Goal: Find specific page/section: Find specific page/section

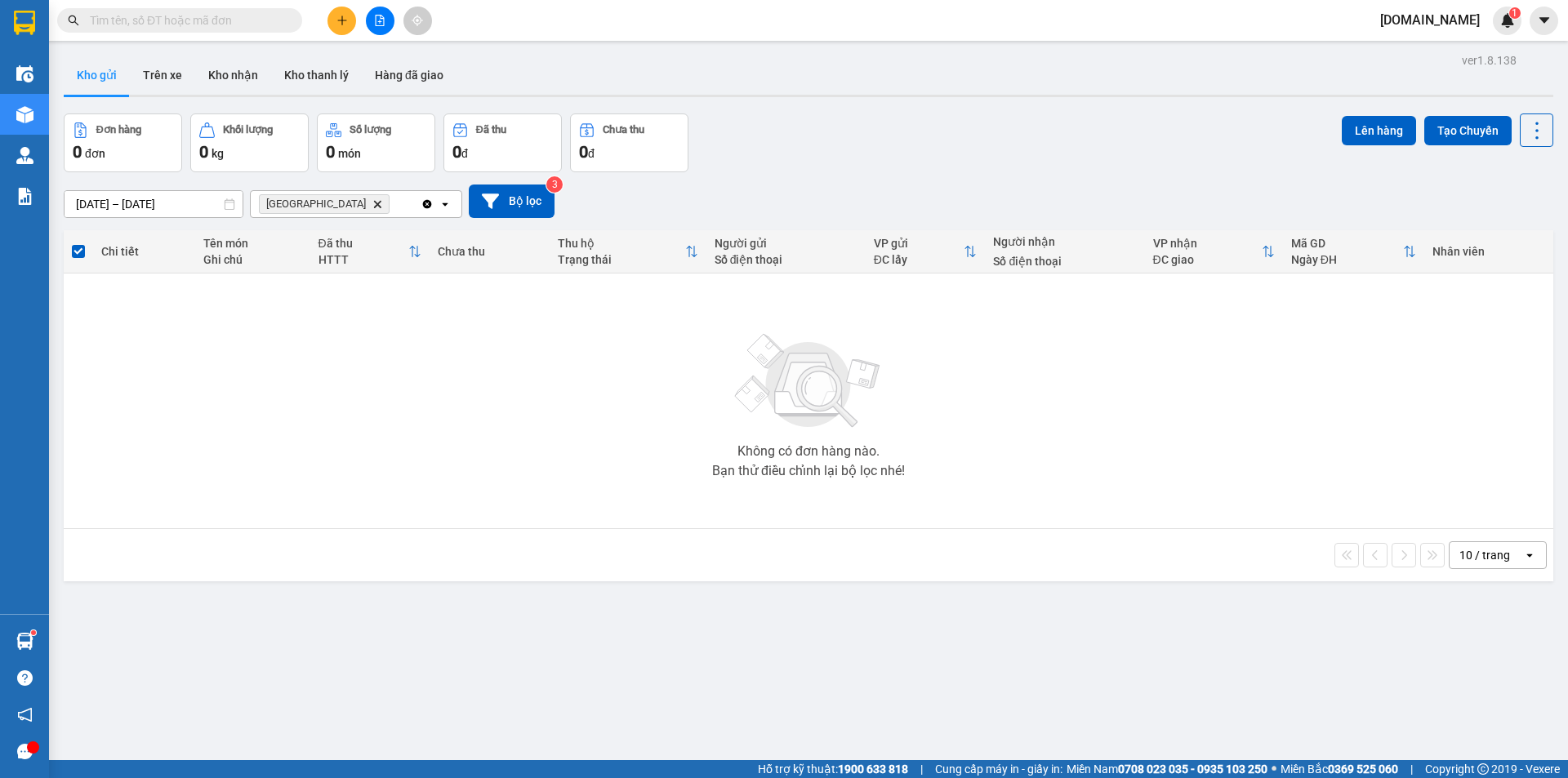
click at [510, 191] on button "Bộ lọc" at bounding box center [511, 201] width 86 height 34
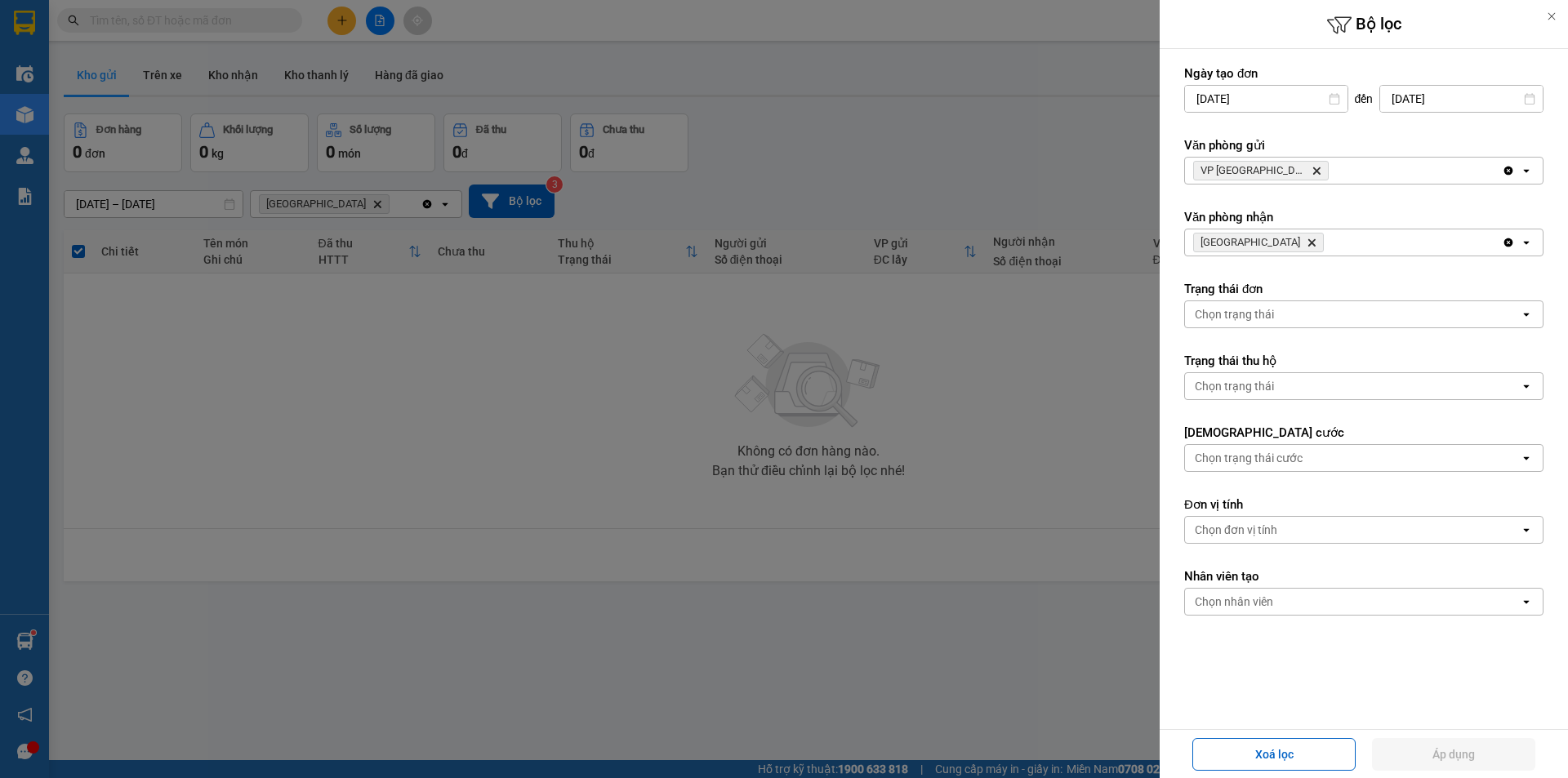
click at [1307, 246] on icon "Delete" at bounding box center [1312, 243] width 10 height 10
click at [1276, 241] on div "Chọn văn phòng" at bounding box center [1237, 243] width 83 height 16
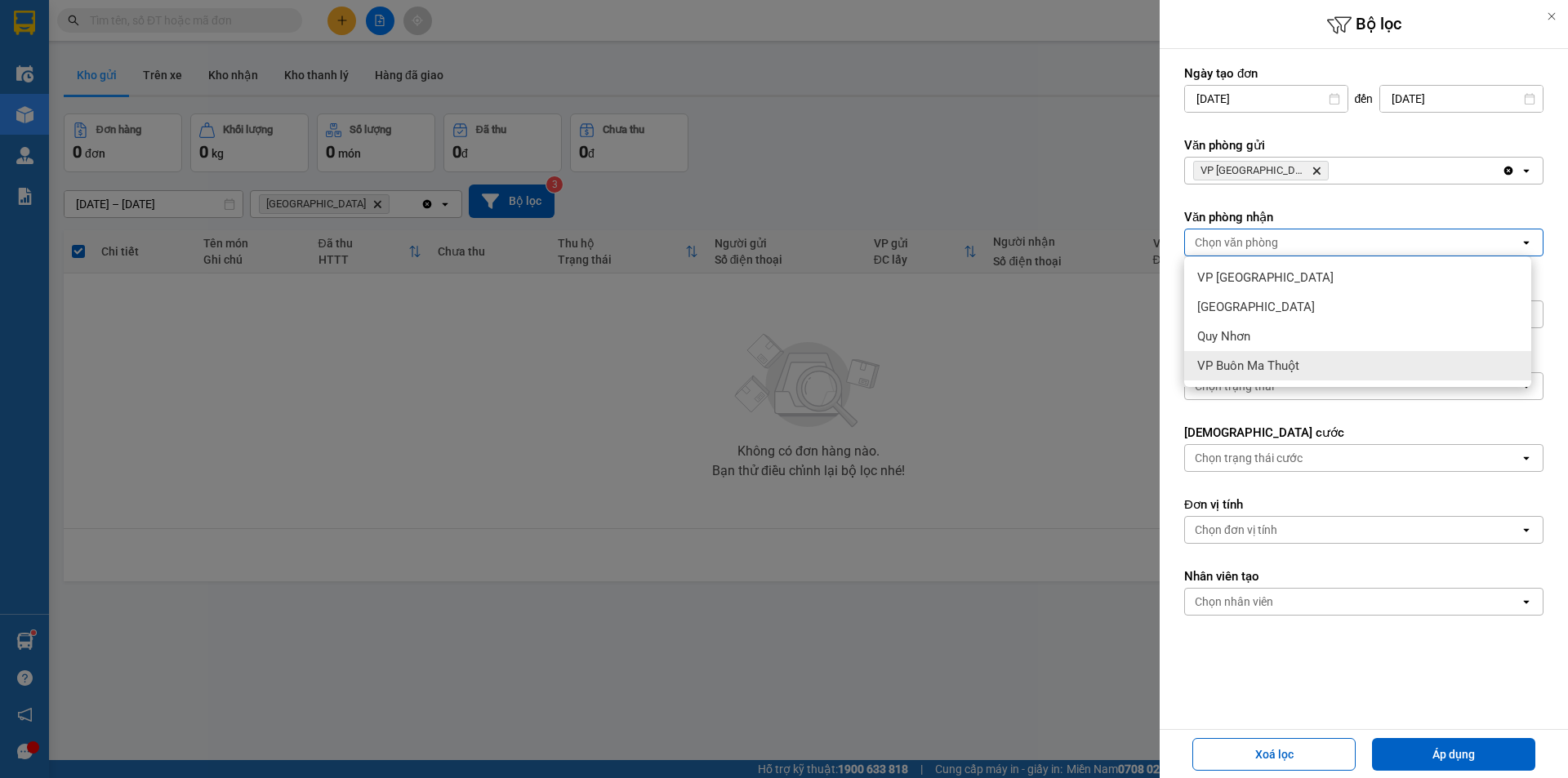
click at [1254, 362] on span "VP Buôn Ma Thuột" at bounding box center [1248, 366] width 102 height 16
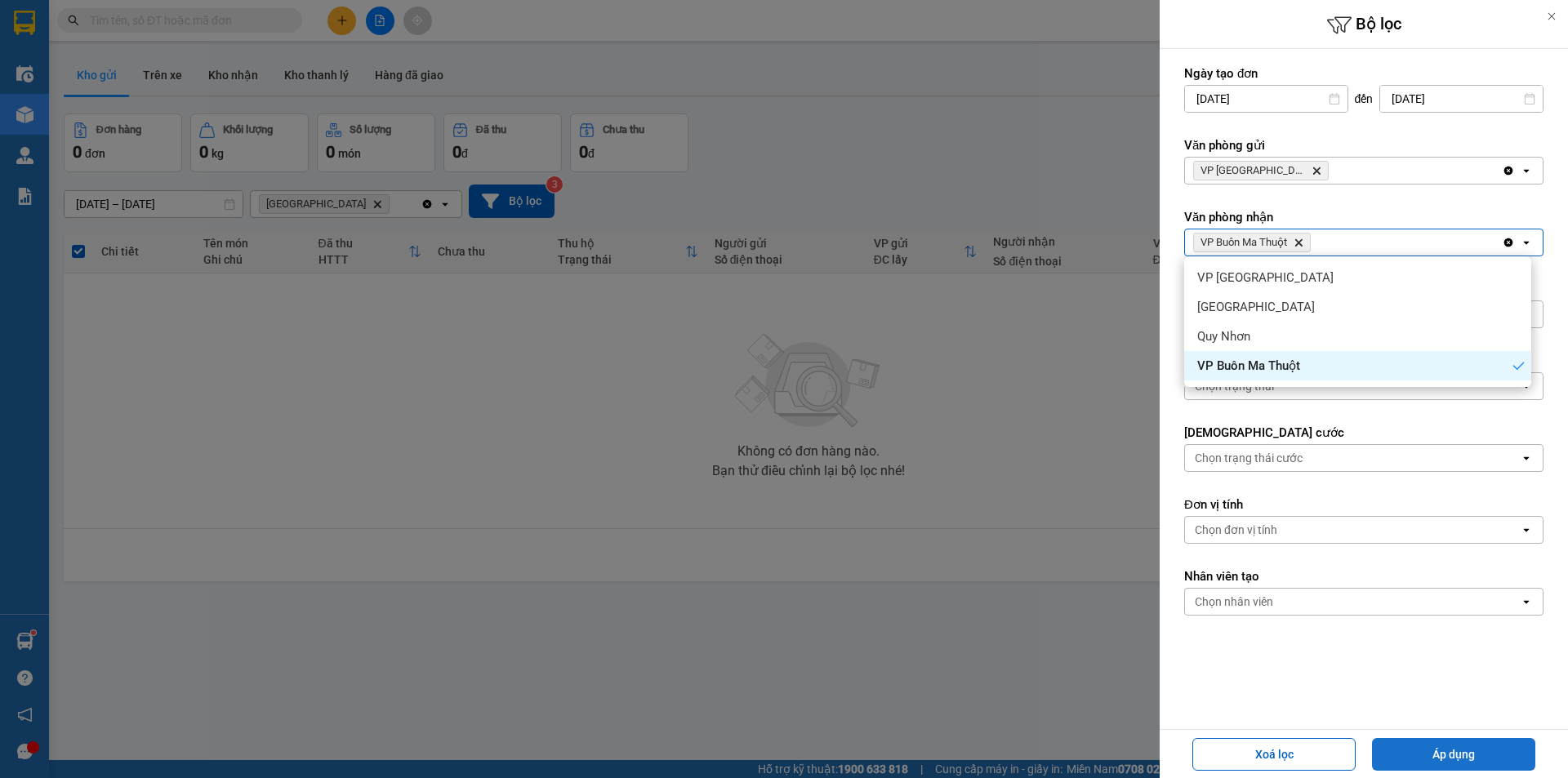
click at [1447, 745] on button "Áp dụng" at bounding box center [1454, 754] width 164 height 33
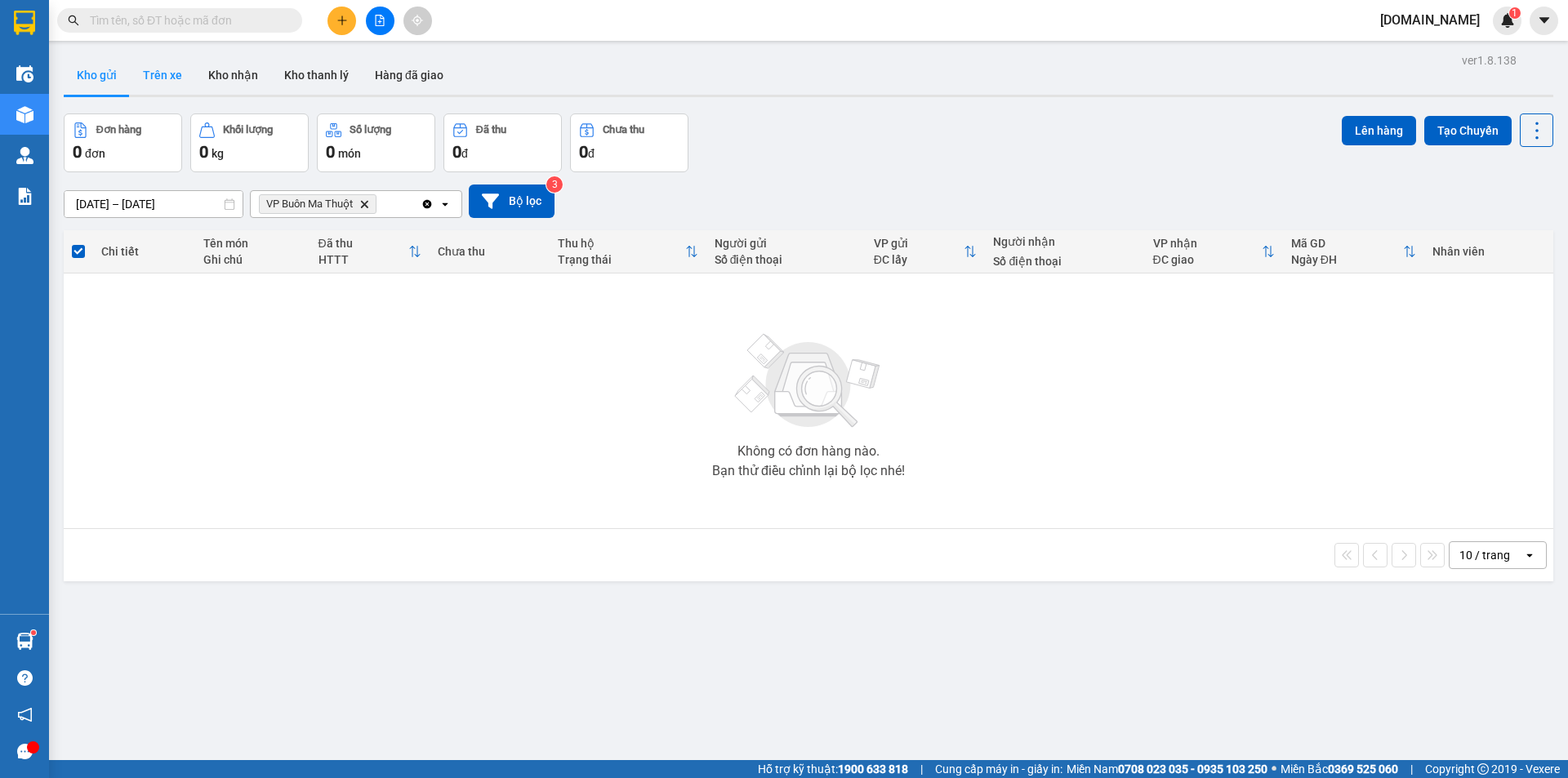
click at [140, 61] on button "Trên xe" at bounding box center [163, 75] width 65 height 40
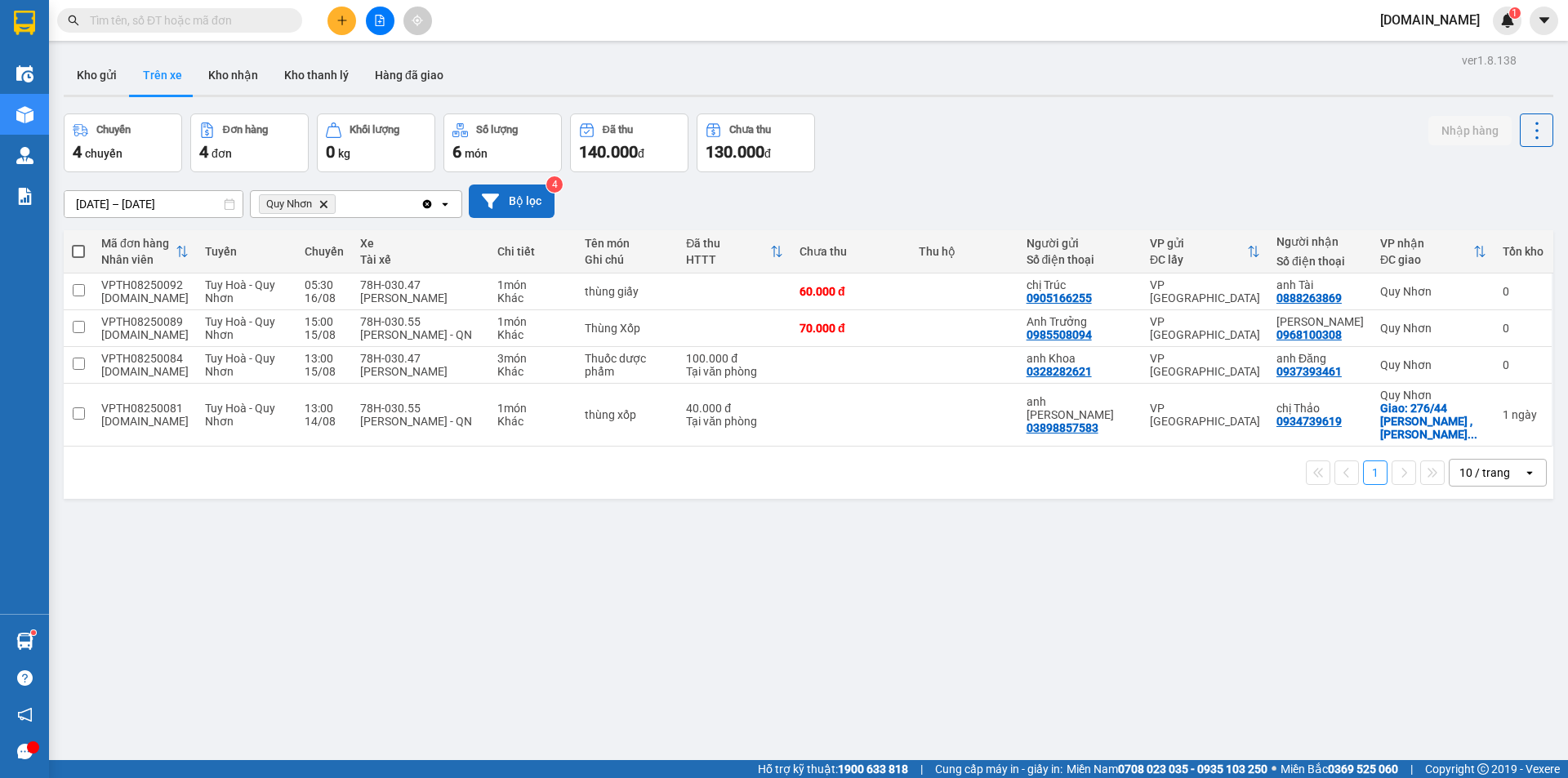
click at [513, 210] on button "Bộ lọc" at bounding box center [511, 201] width 86 height 34
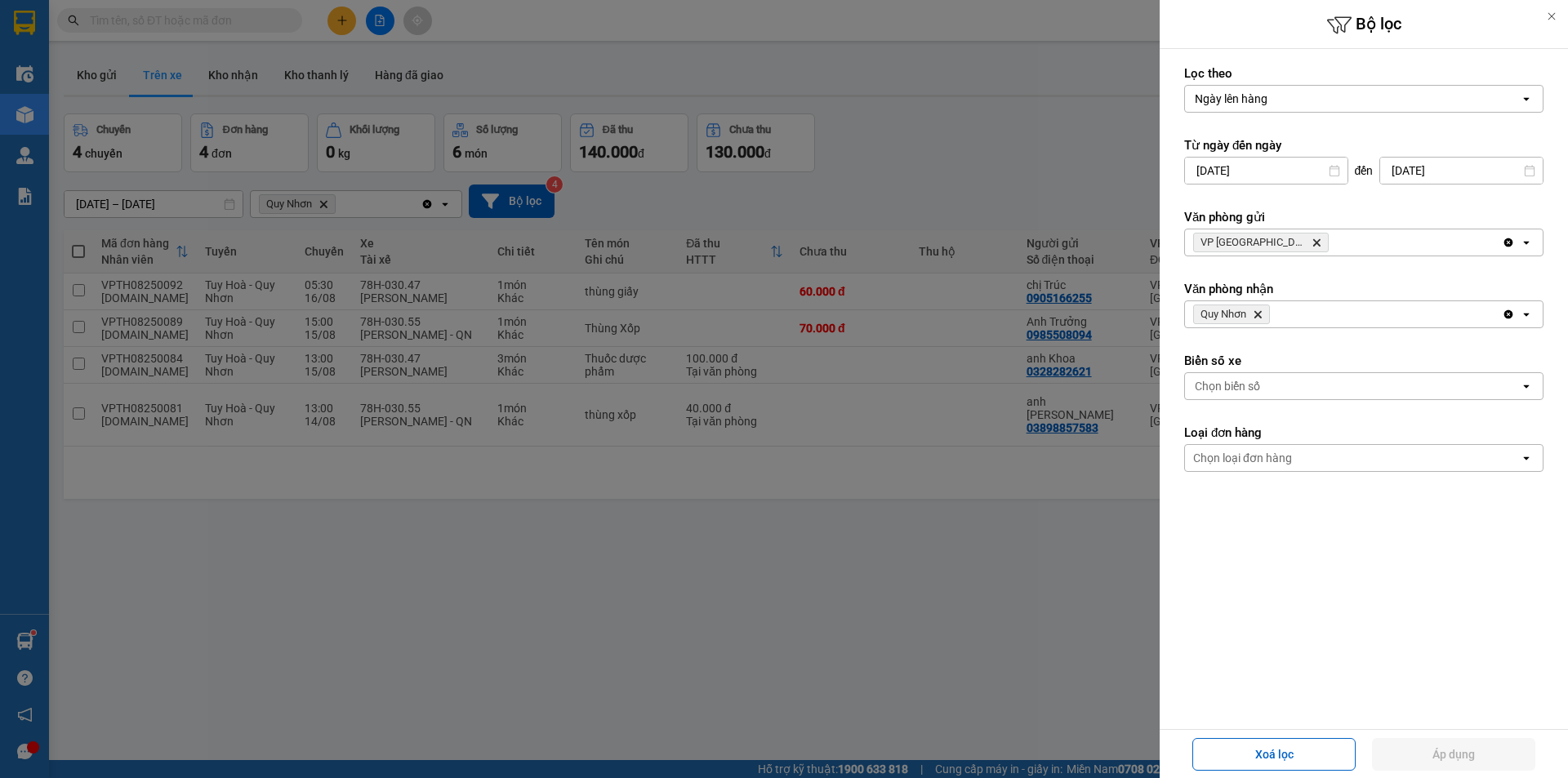
click at [1260, 313] on icon "Delete" at bounding box center [1258, 314] width 10 height 10
click at [1261, 313] on div "Chọn văn phòng" at bounding box center [1237, 314] width 83 height 16
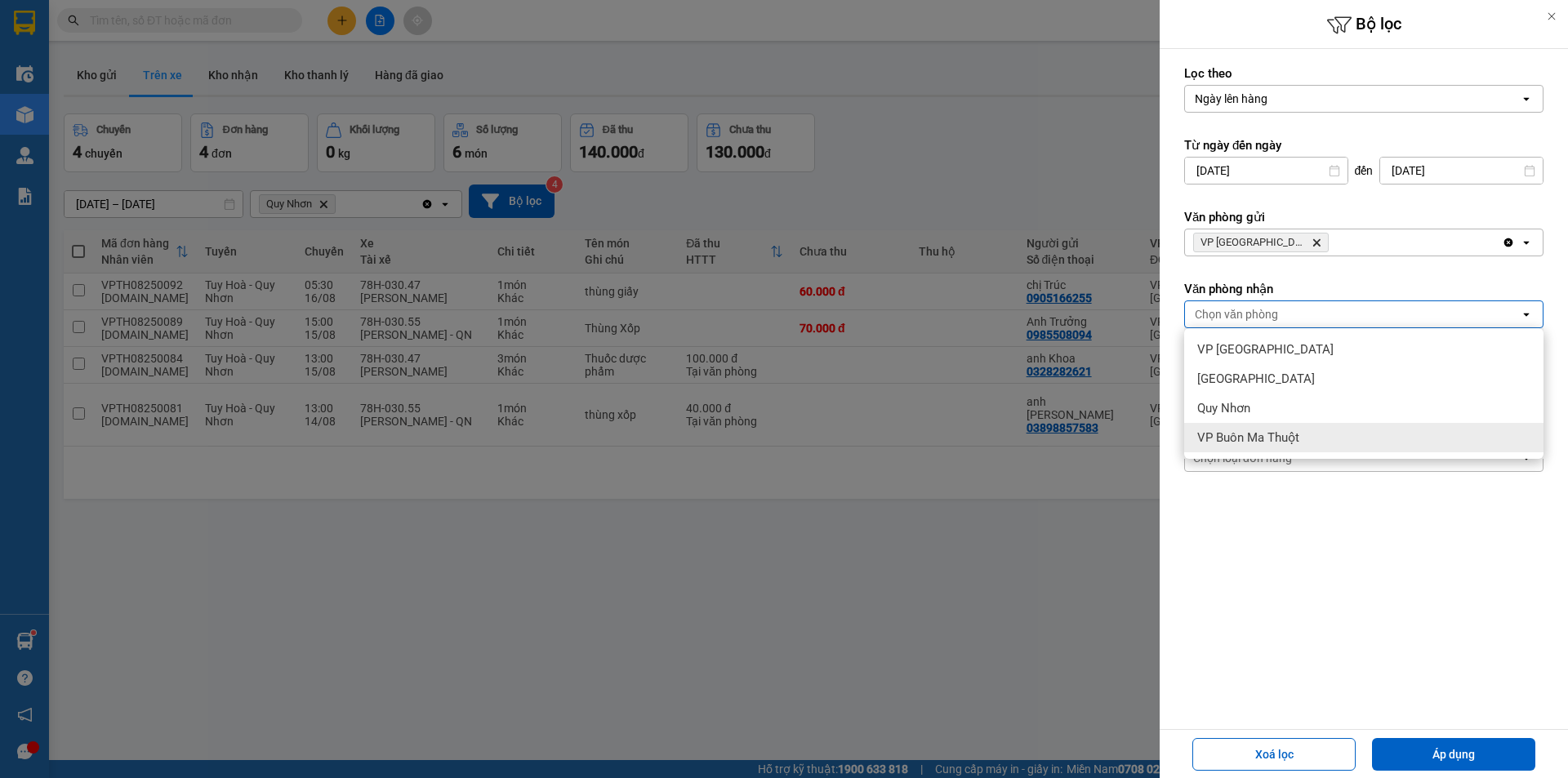
click at [1252, 434] on span "VP Buôn Ma Thuột" at bounding box center [1248, 438] width 102 height 16
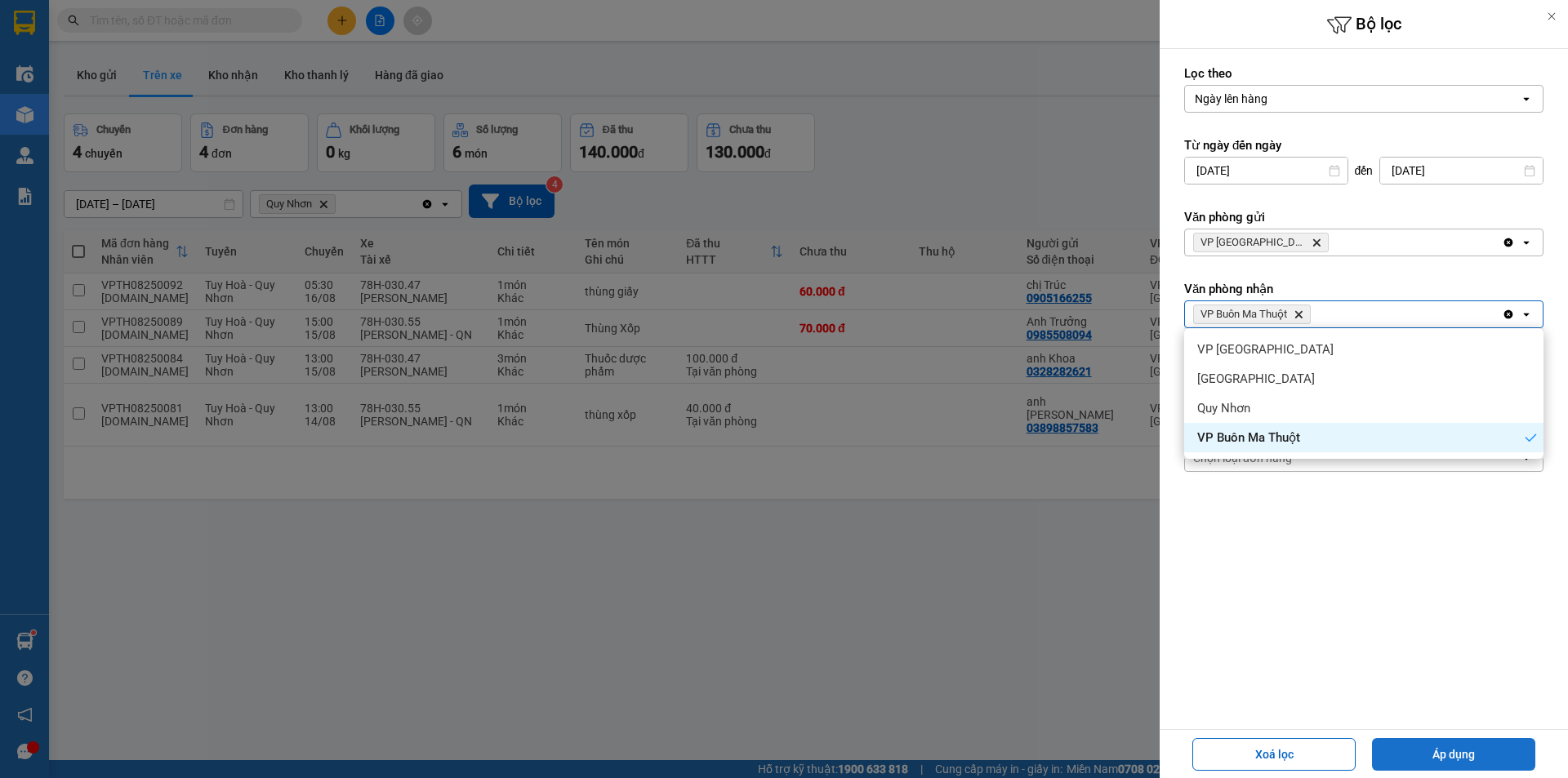
click at [1515, 762] on button "Áp dụng" at bounding box center [1454, 754] width 164 height 33
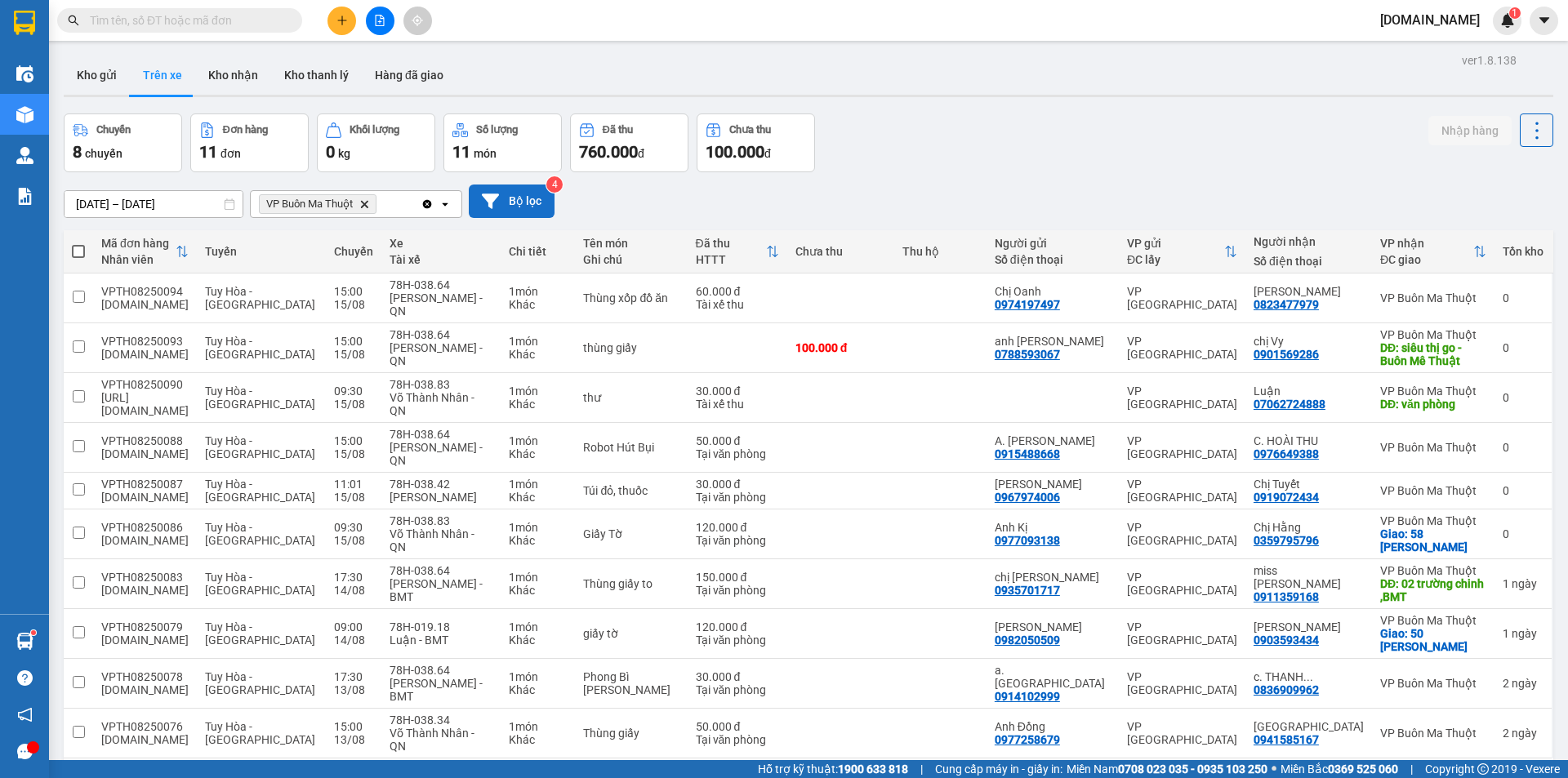
click at [518, 205] on button "Bộ lọc" at bounding box center [511, 201] width 86 height 34
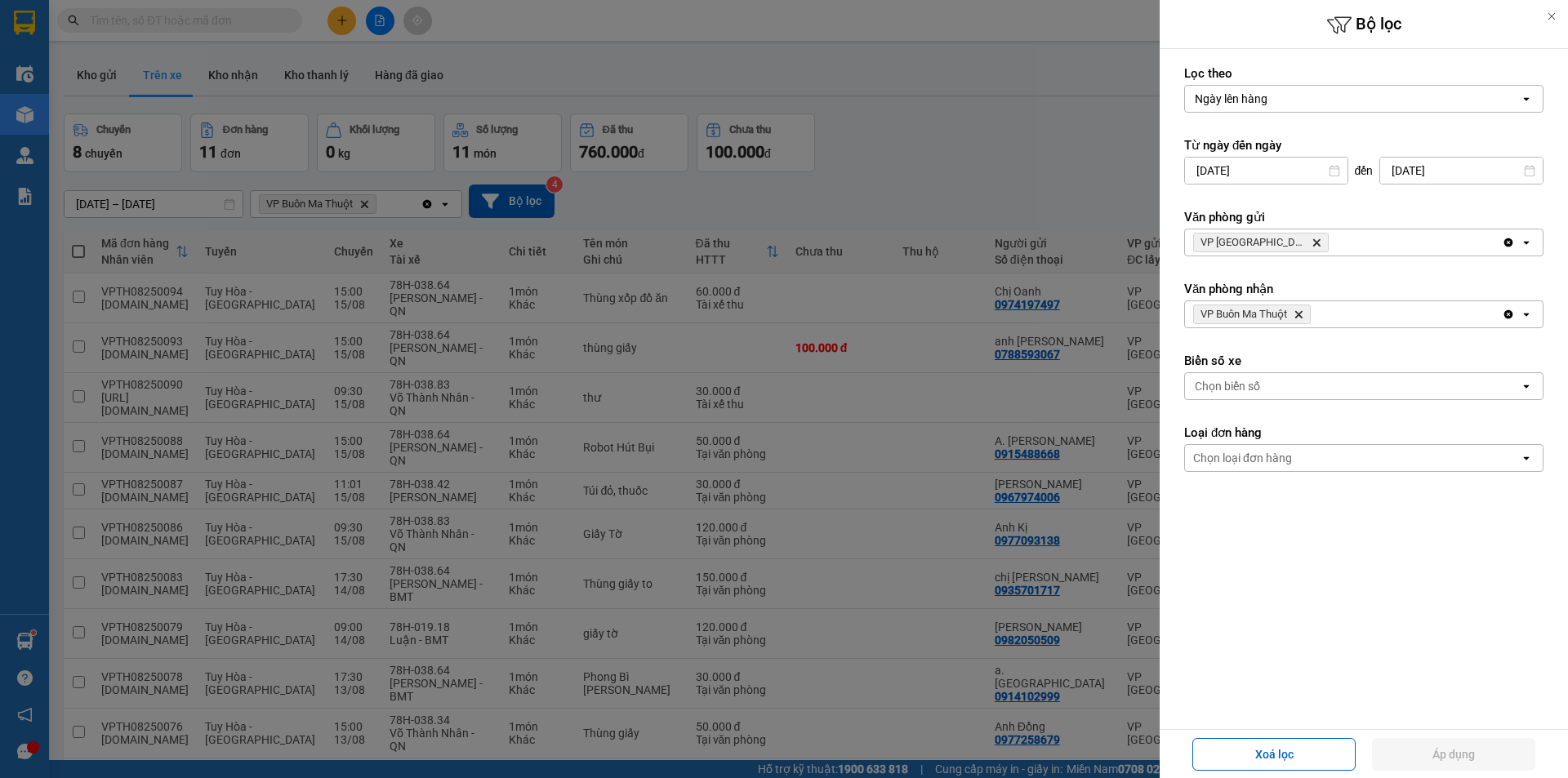
click at [1312, 241] on icon "Delete" at bounding box center [1317, 243] width 10 height 10
click at [1278, 239] on div "Chọn văn phòng" at bounding box center [1353, 243] width 335 height 26
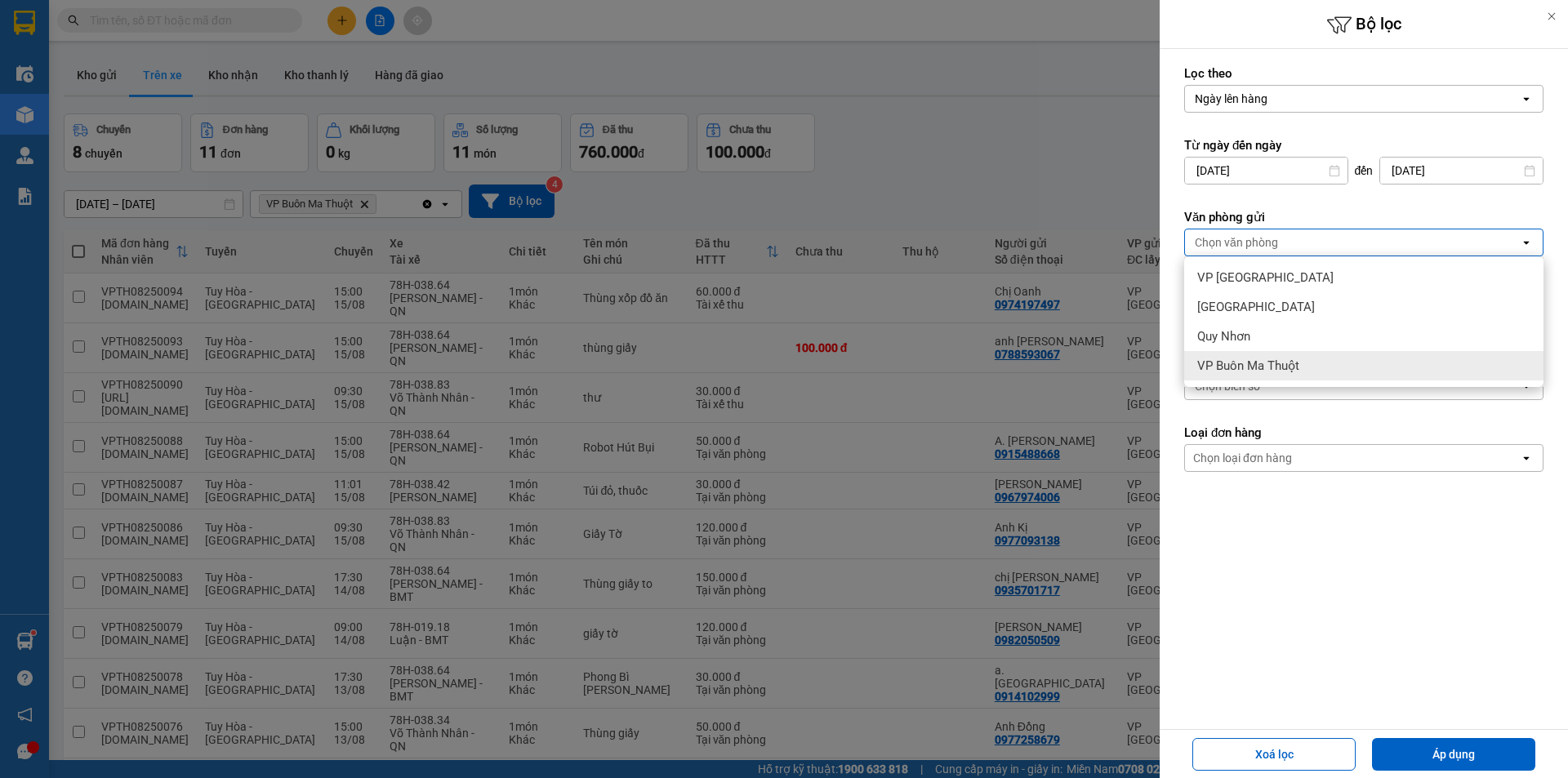
click at [1262, 371] on span "VP Buôn Ma Thuột" at bounding box center [1248, 366] width 102 height 16
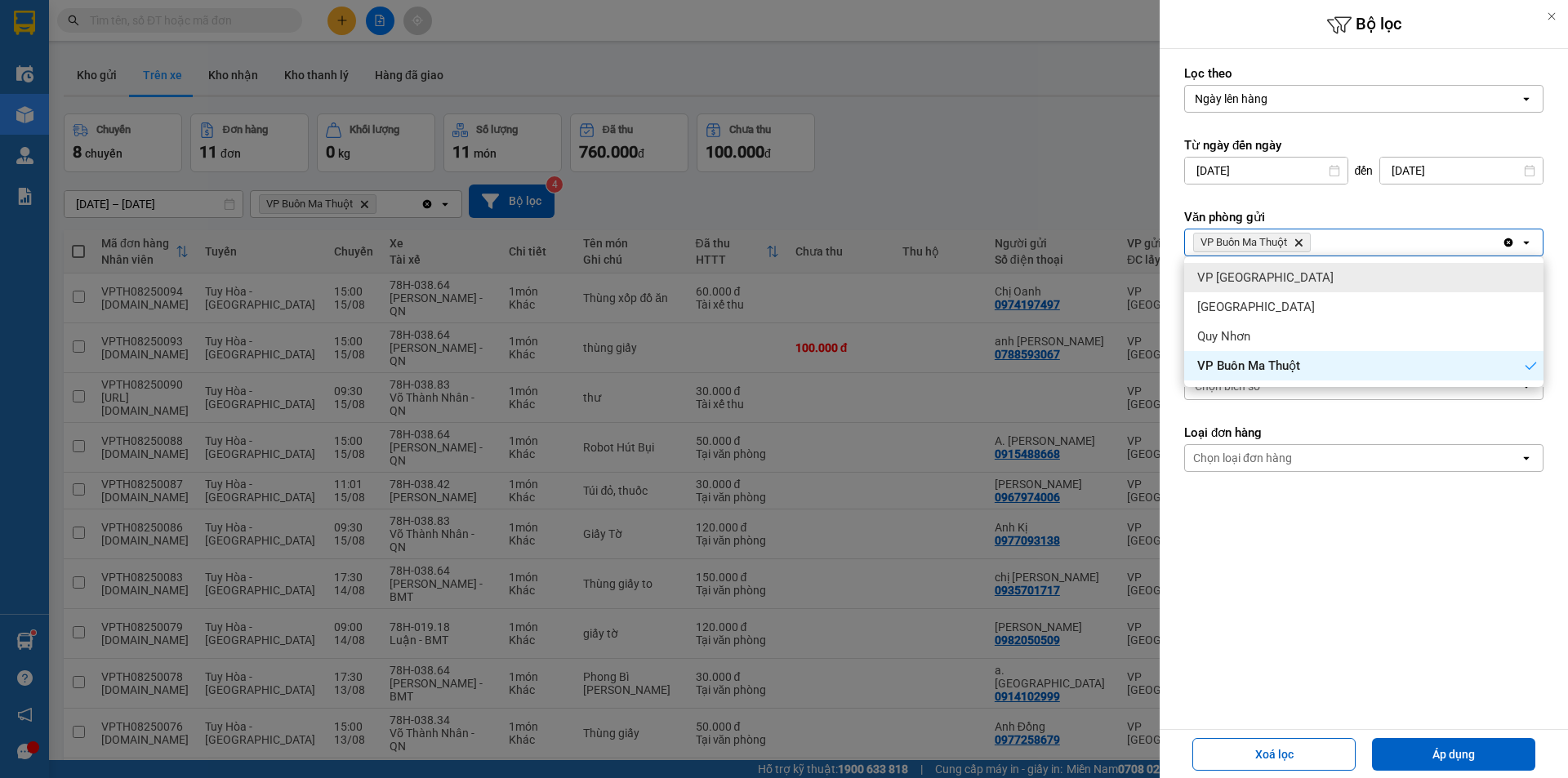
click at [1142, 185] on div at bounding box center [784, 389] width 1568 height 778
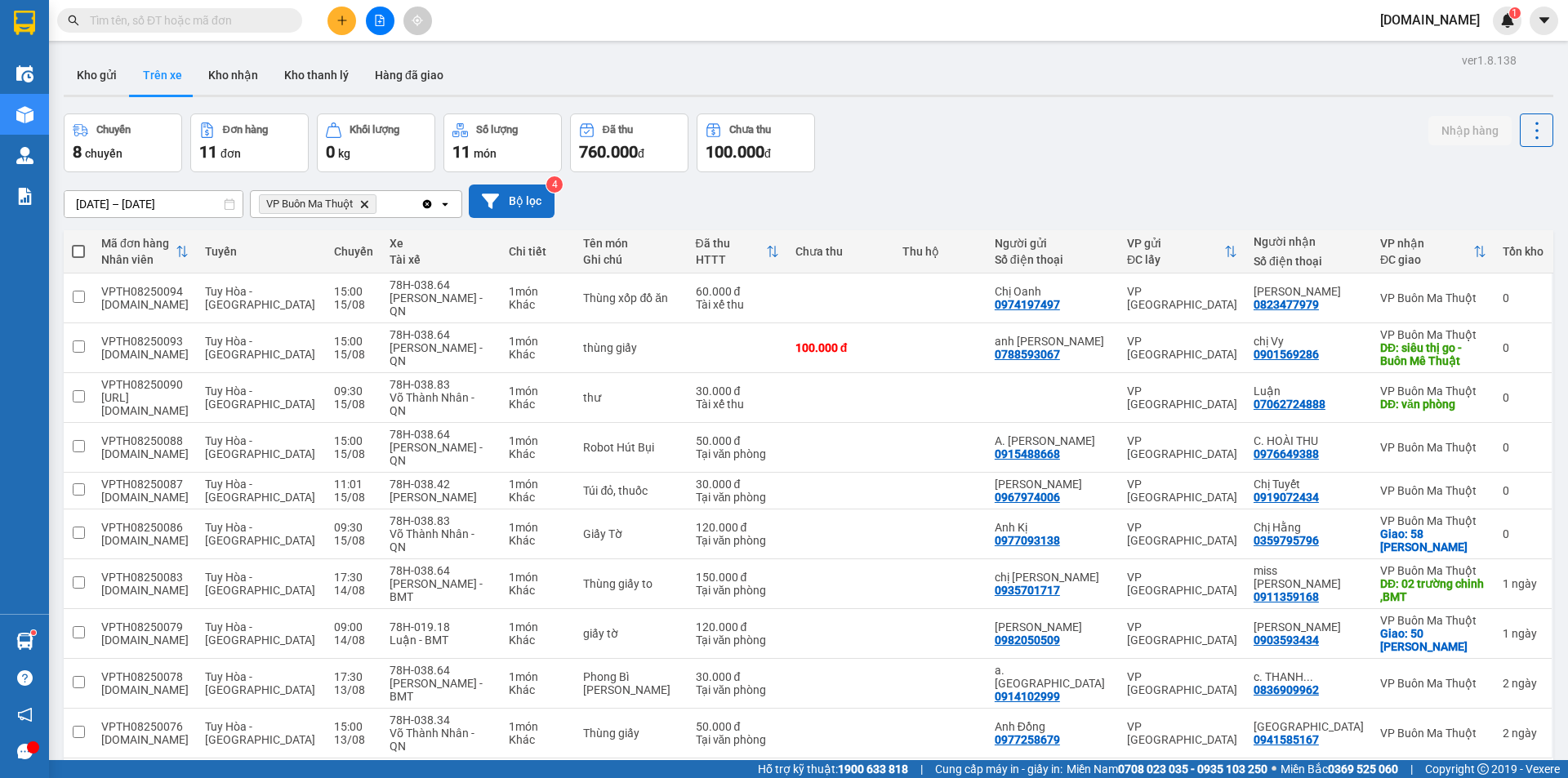
click at [536, 201] on button "Bộ lọc" at bounding box center [511, 201] width 86 height 34
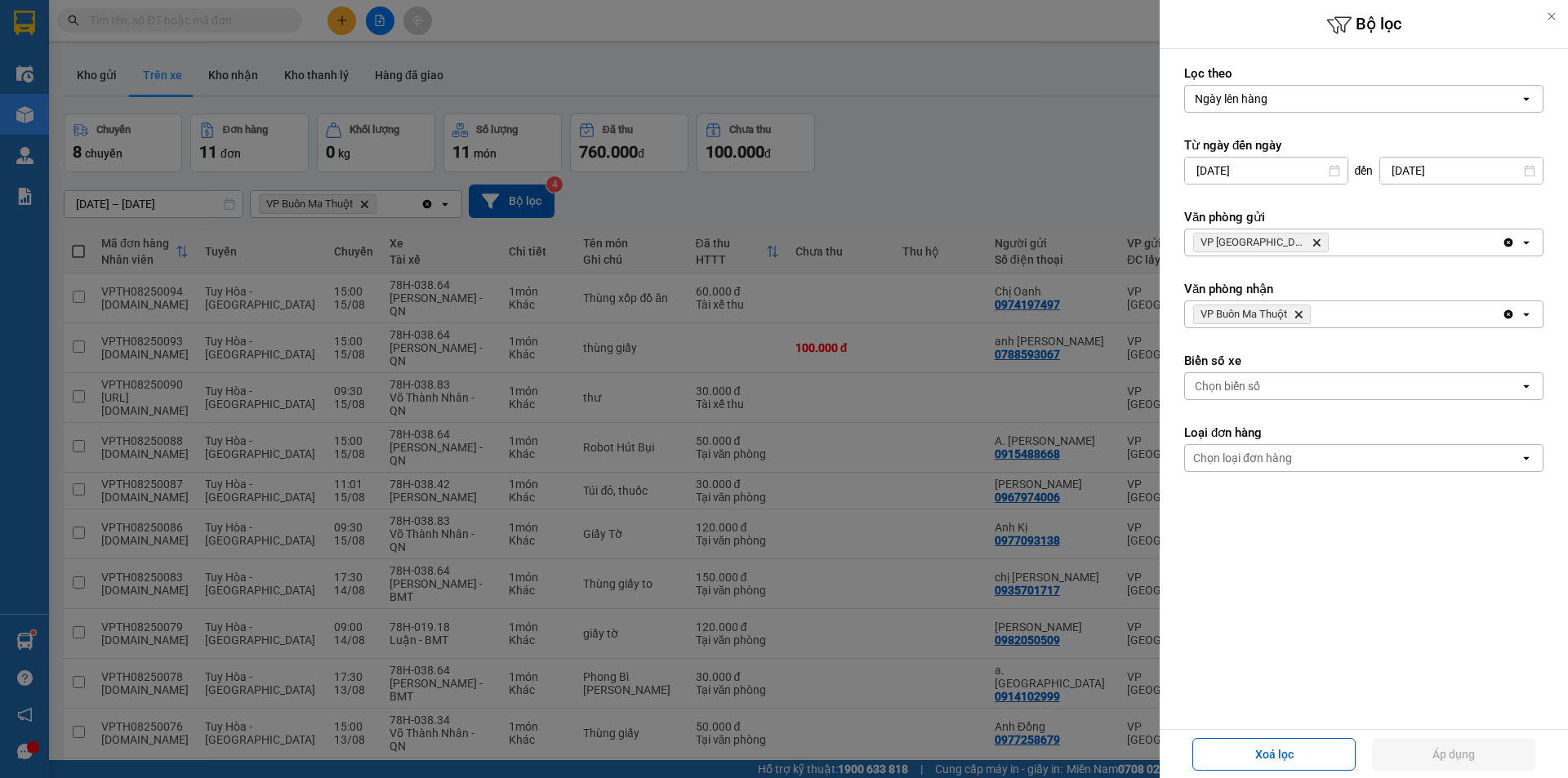
click at [1271, 237] on span "VP Tuy Hòa Delete" at bounding box center [1261, 243] width 136 height 20
click at [1312, 244] on icon "Delete" at bounding box center [1317, 243] width 10 height 10
click at [1266, 244] on div "Chọn văn phòng" at bounding box center [1237, 243] width 83 height 16
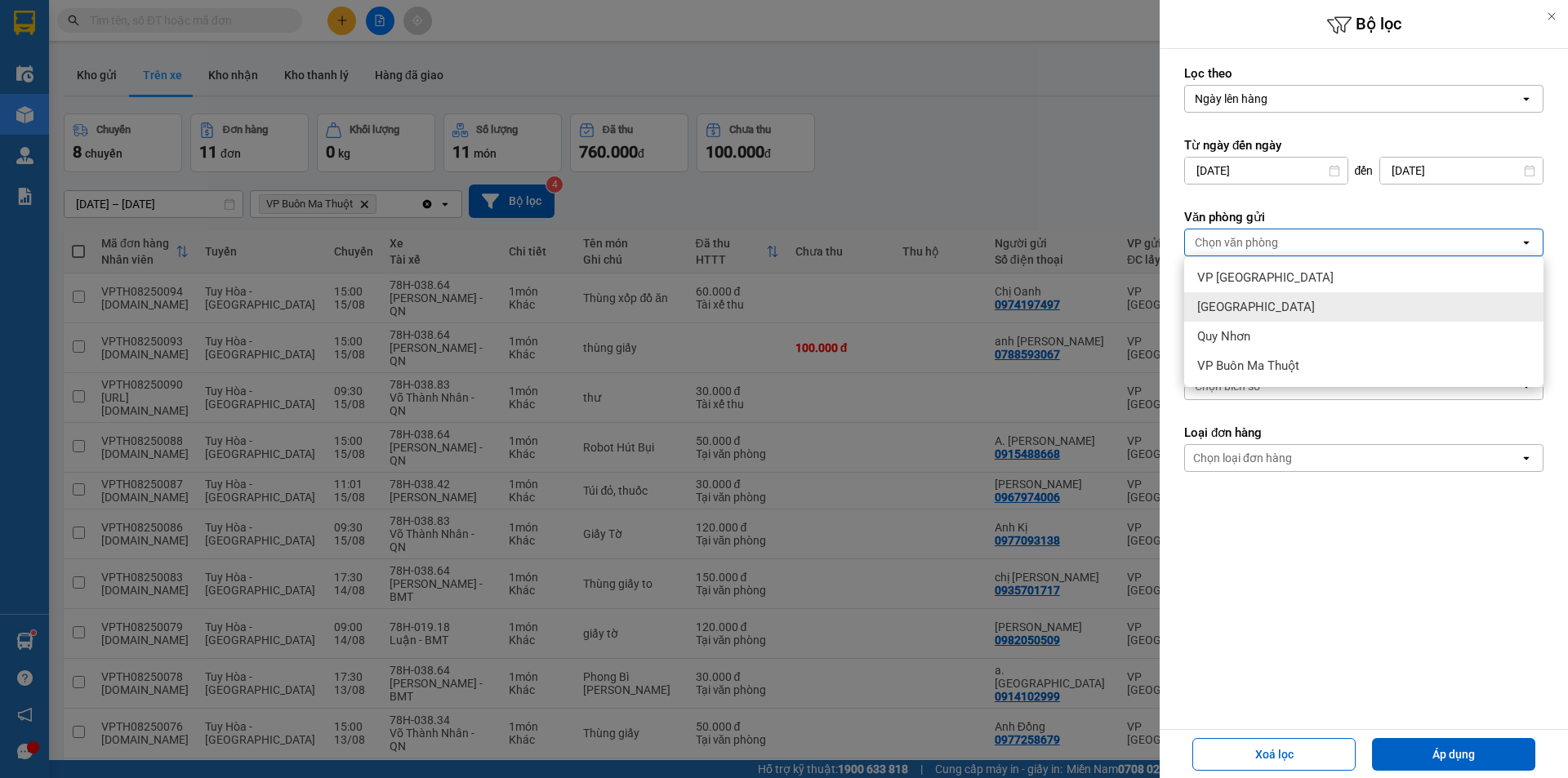
click at [1040, 180] on div at bounding box center [784, 389] width 1568 height 778
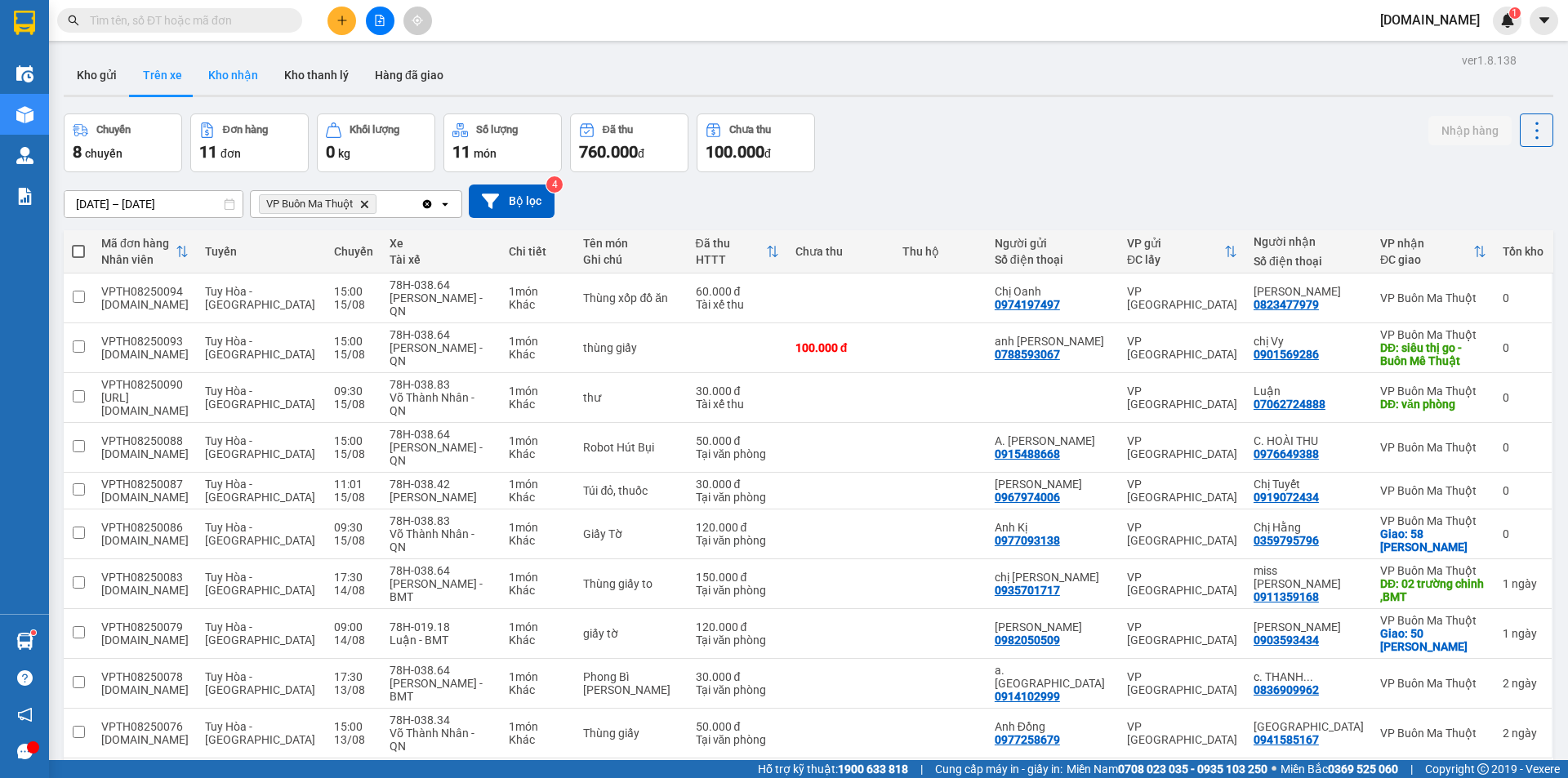
click at [246, 76] on button "Kho nhận" at bounding box center [233, 75] width 76 height 40
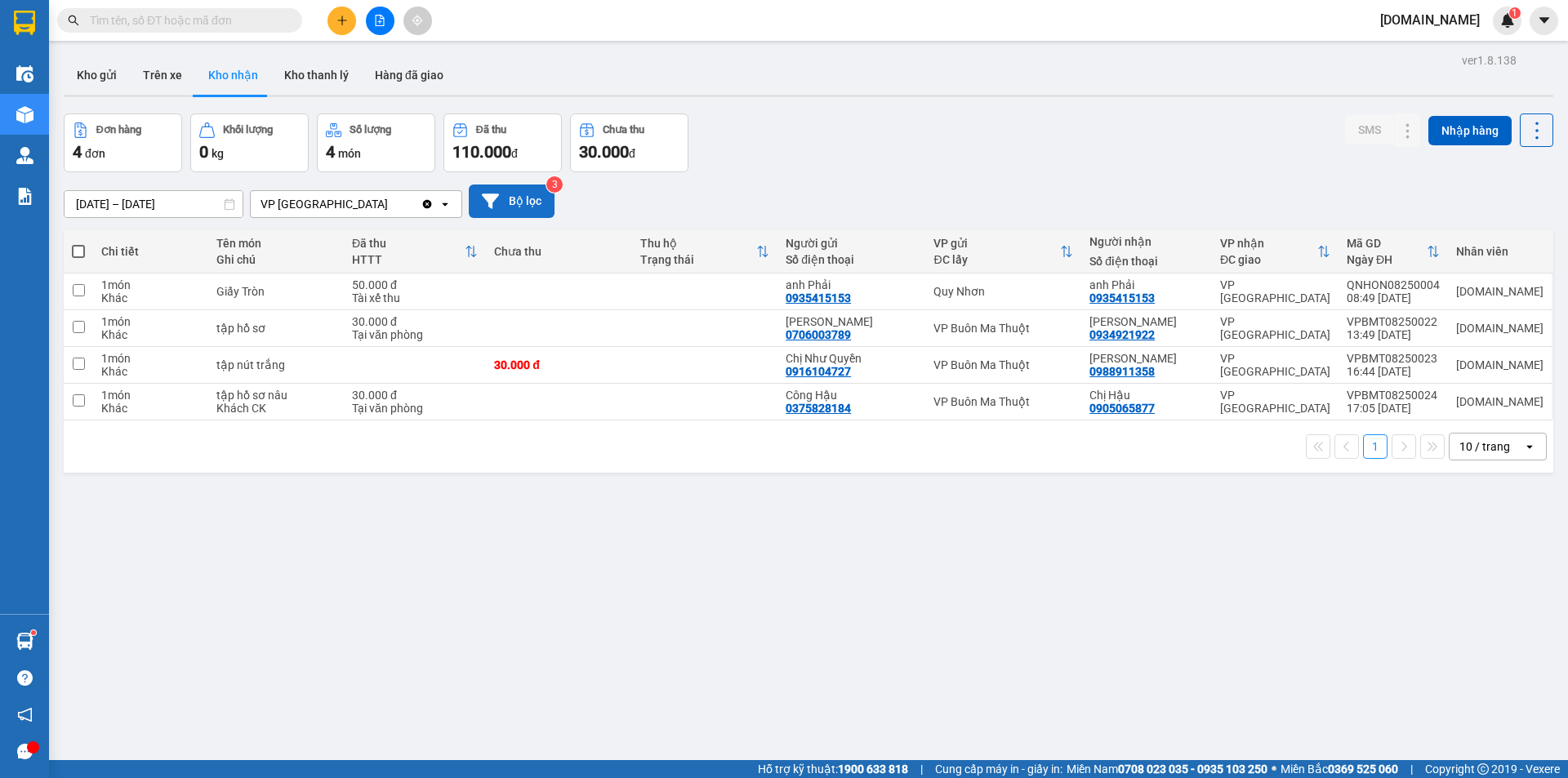
click at [527, 197] on button "Bộ lọc" at bounding box center [511, 201] width 86 height 34
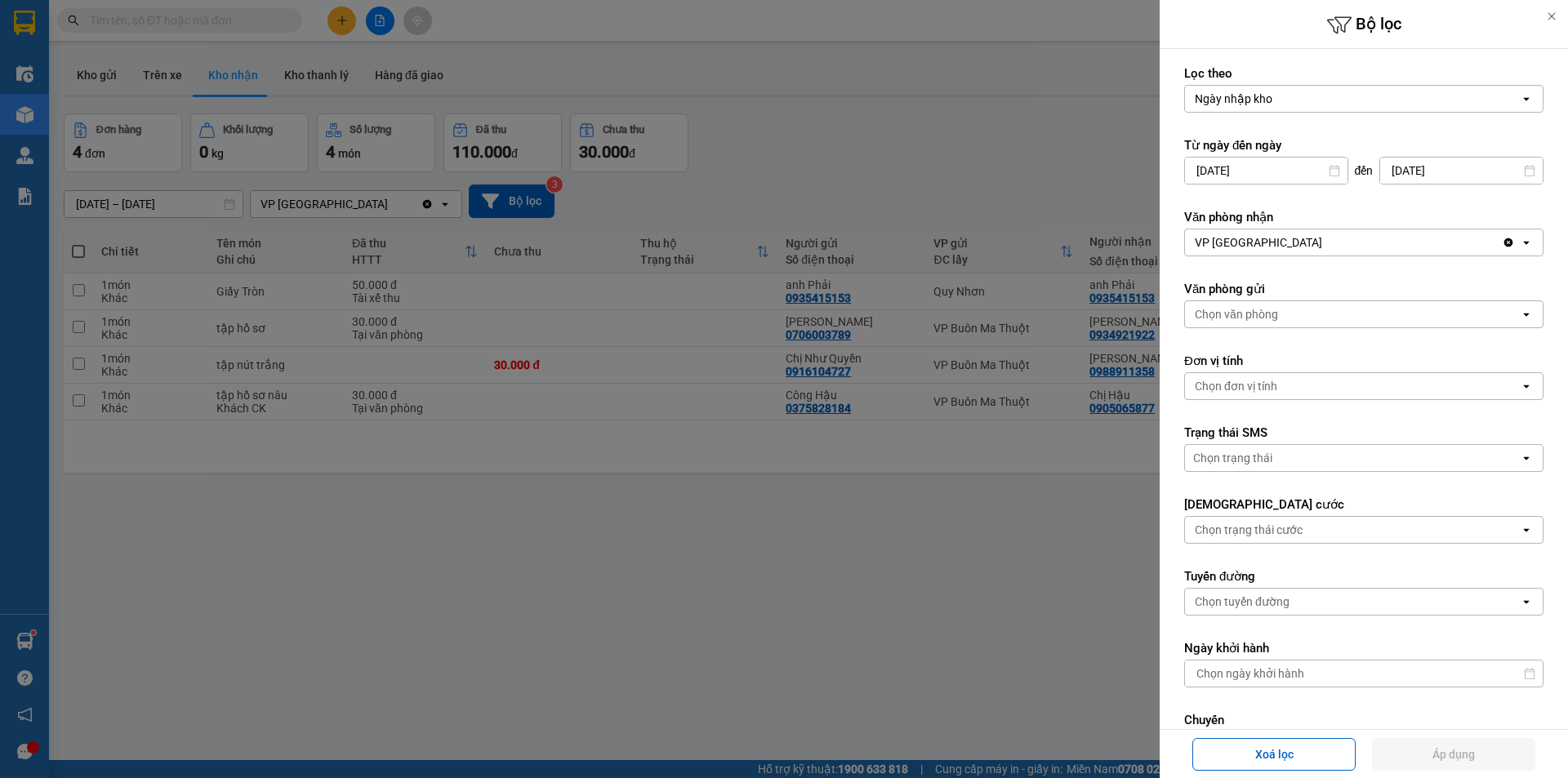
click at [1249, 245] on div "VP [GEOGRAPHIC_DATA]" at bounding box center [1259, 243] width 128 height 16
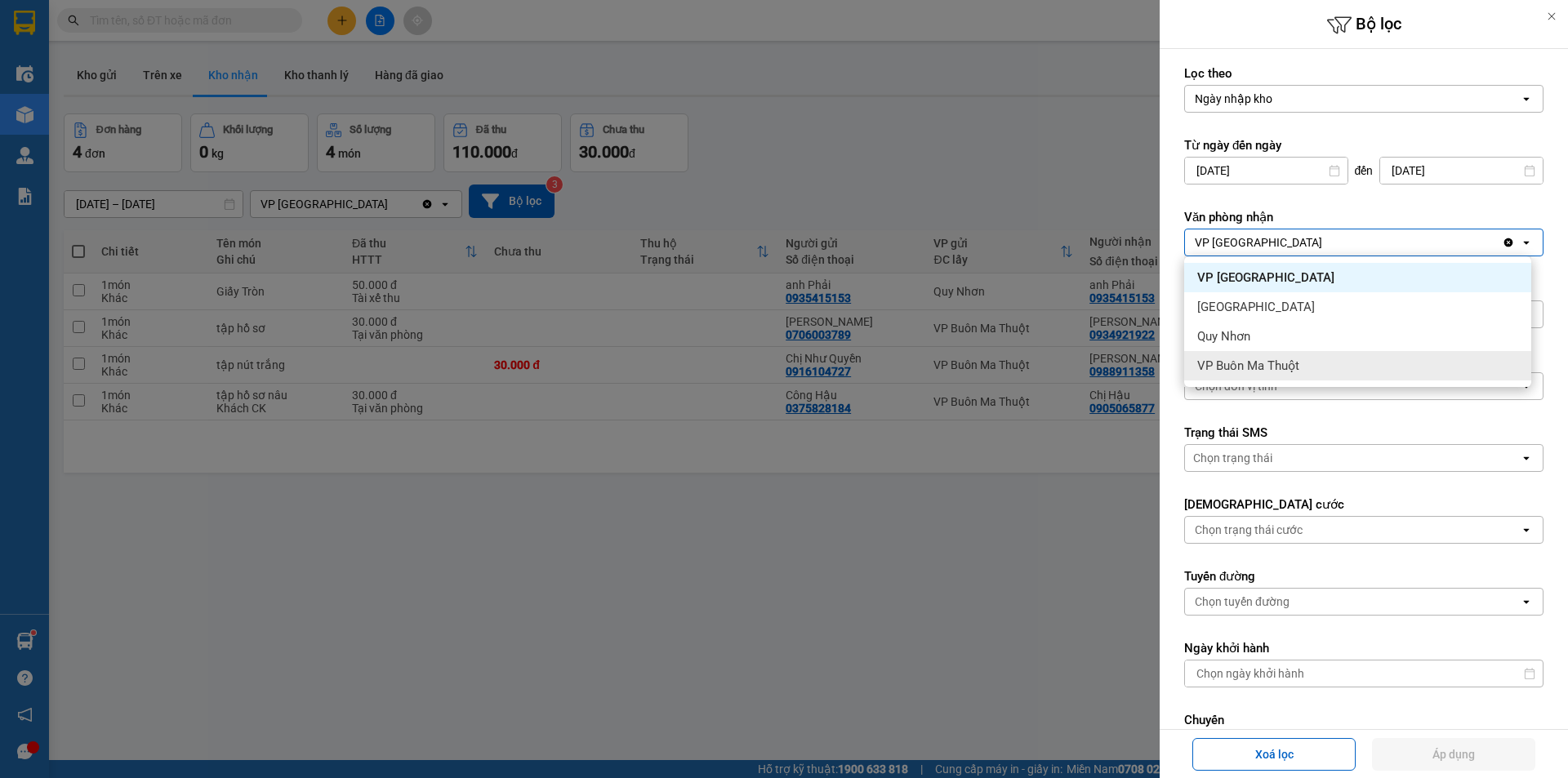
click at [1274, 362] on span "VP Buôn Ma Thuột" at bounding box center [1248, 366] width 102 height 16
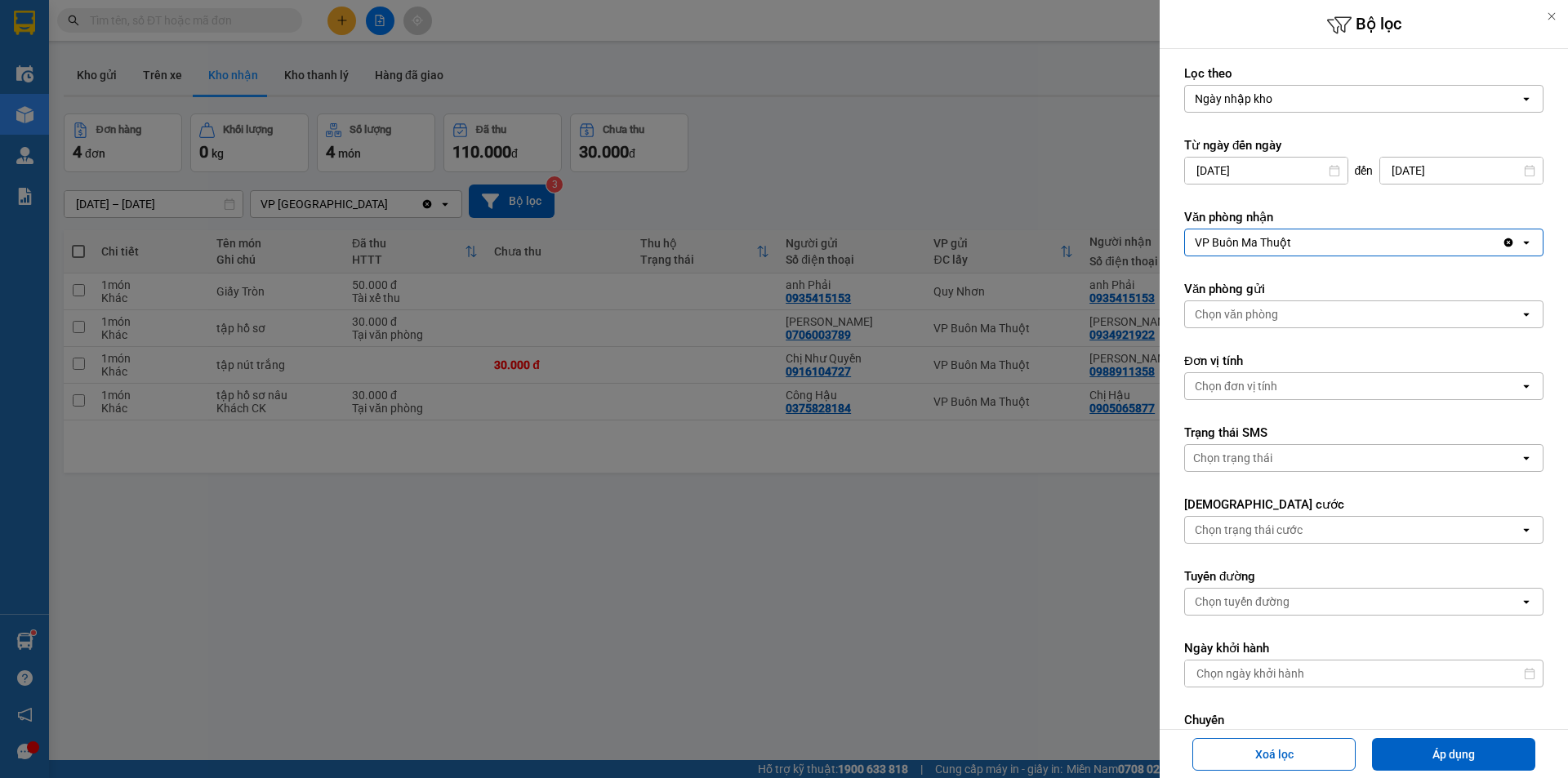
click at [1294, 309] on div "Chọn văn phòng" at bounding box center [1353, 314] width 335 height 26
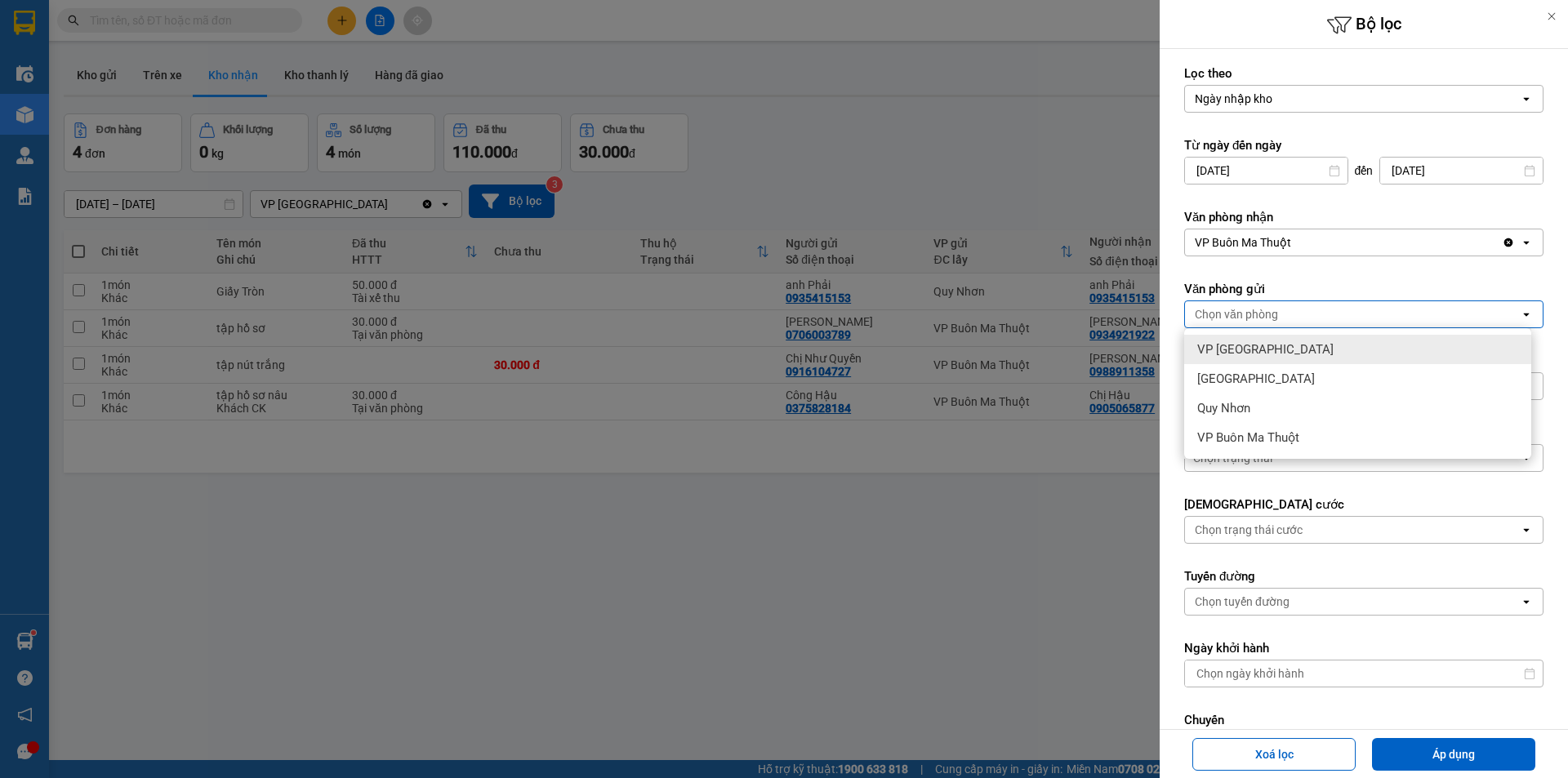
click at [1269, 354] on div "VP [GEOGRAPHIC_DATA]" at bounding box center [1358, 350] width 347 height 30
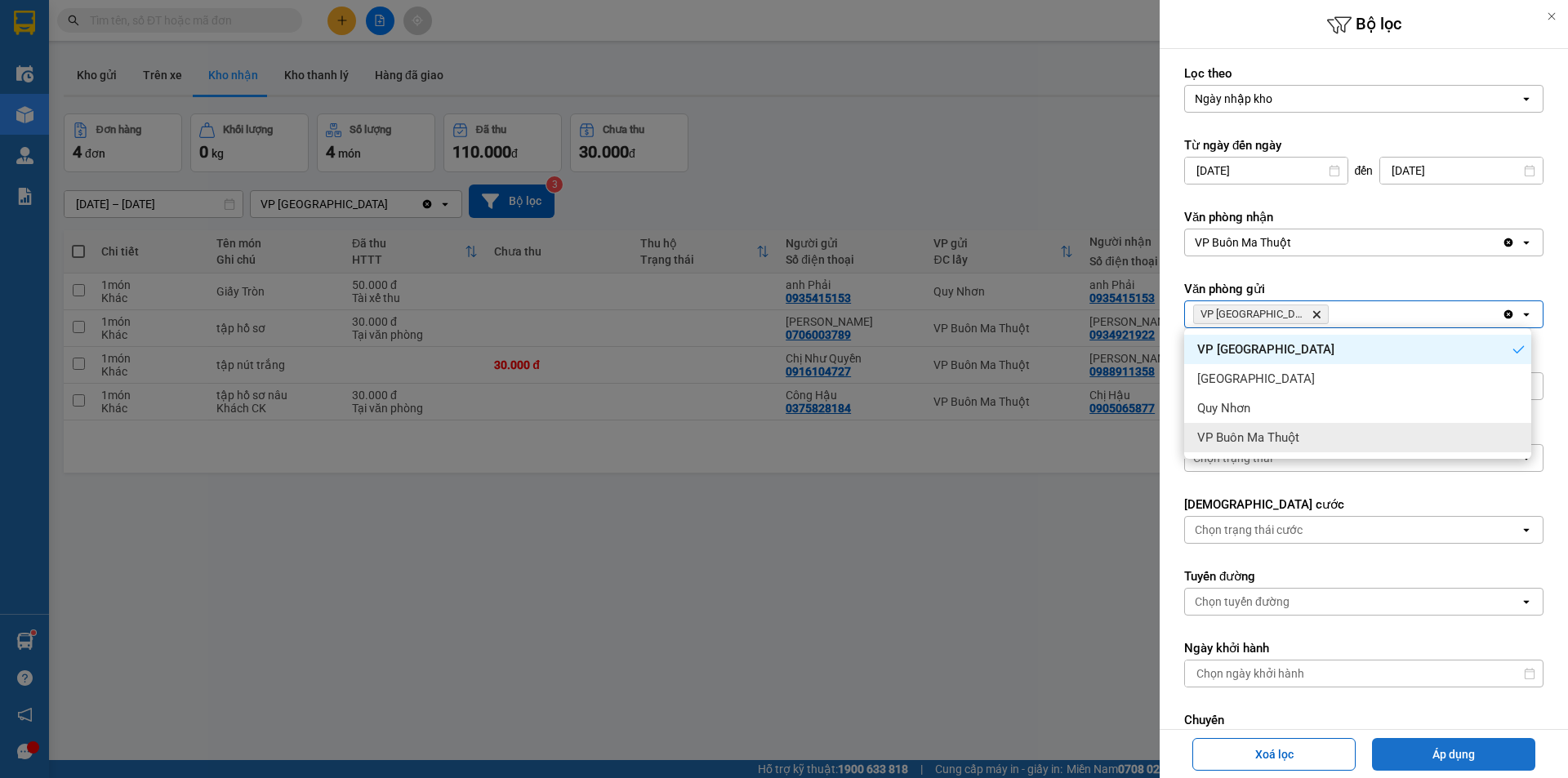
click at [1470, 755] on button "Áp dụng" at bounding box center [1454, 754] width 164 height 33
